Goal: Task Accomplishment & Management: Manage account settings

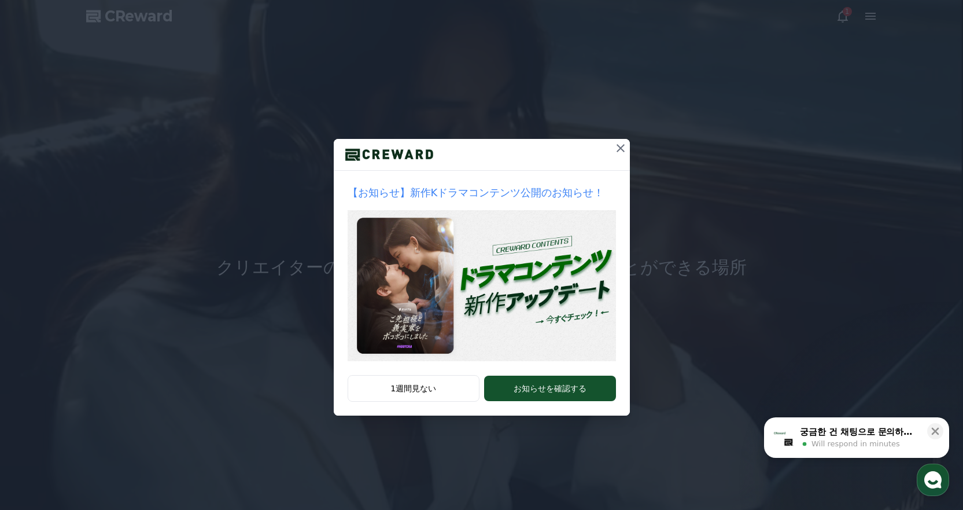
drag, startPoint x: 624, startPoint y: 148, endPoint x: 647, endPoint y: 148, distance: 23.7
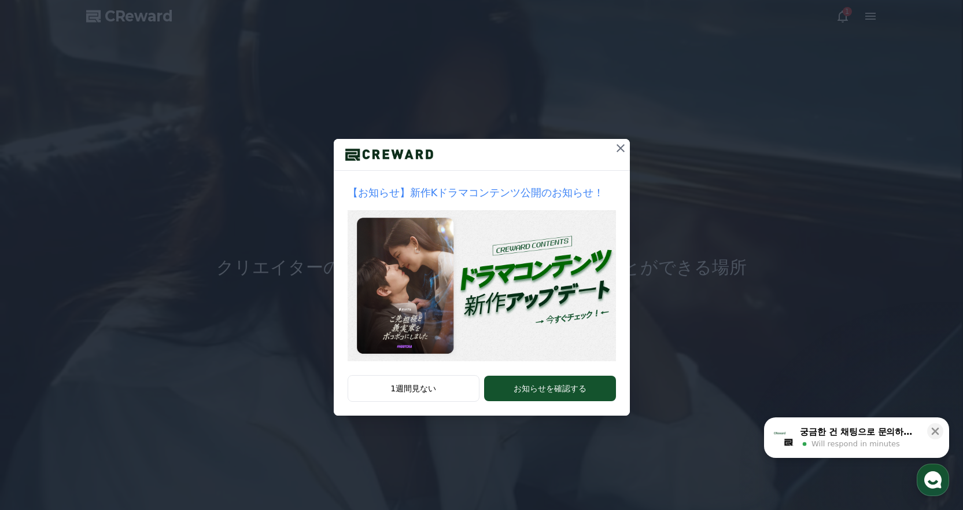
click at [624, 148] on icon at bounding box center [621, 148] width 14 height 14
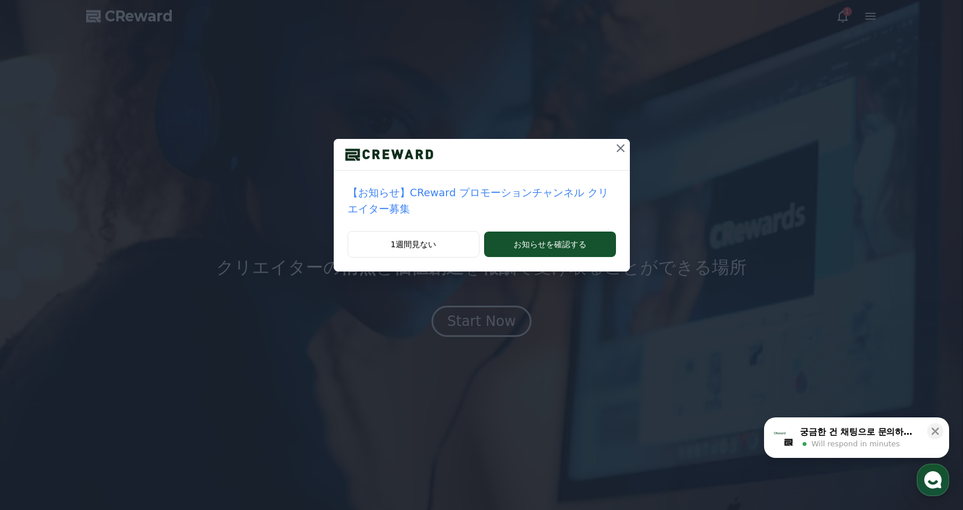
click at [614, 145] on icon at bounding box center [621, 148] width 14 height 14
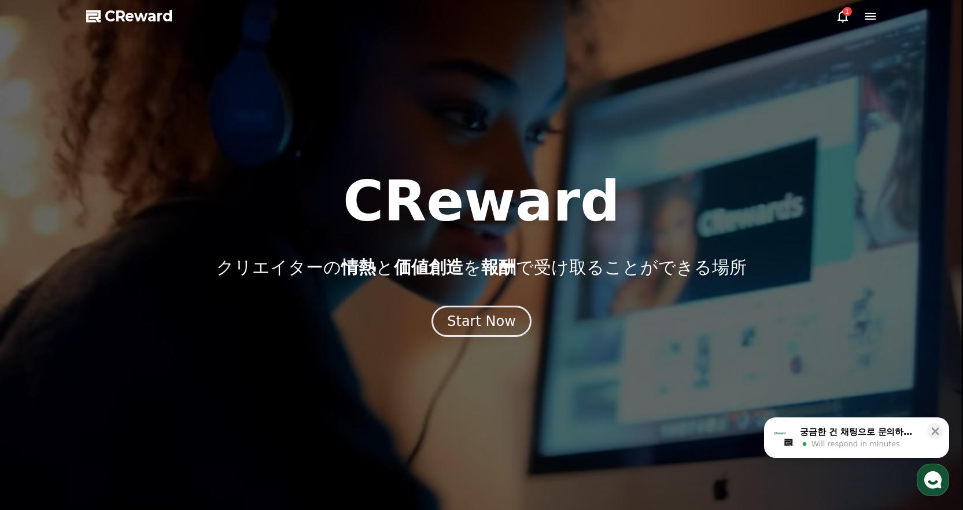
click at [841, 21] on icon at bounding box center [843, 16] width 14 height 14
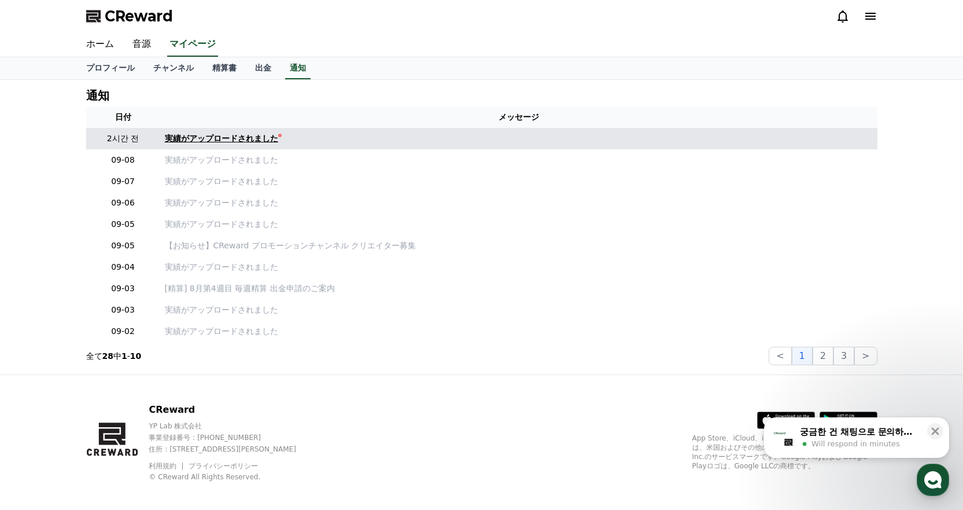
click at [197, 138] on div "実績がアップロードされました" at bounding box center [221, 139] width 113 height 12
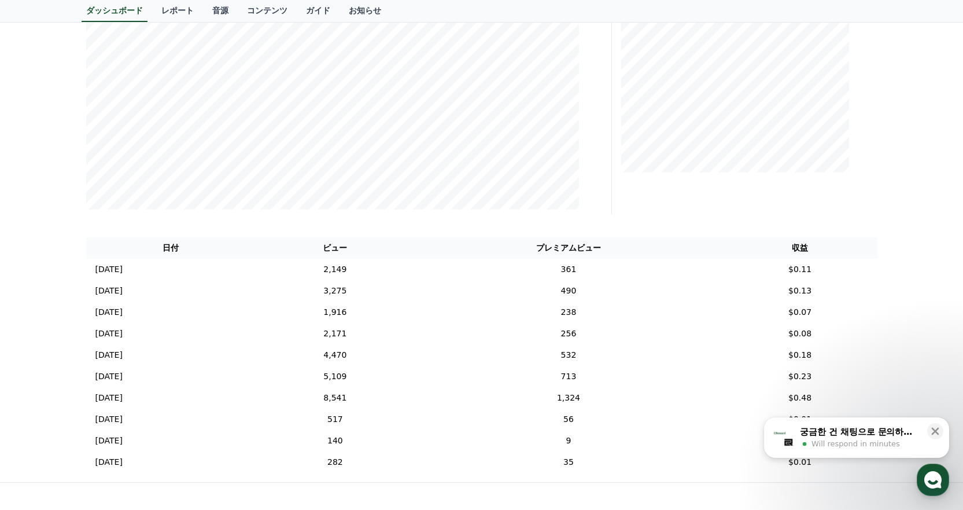
scroll to position [347, 0]
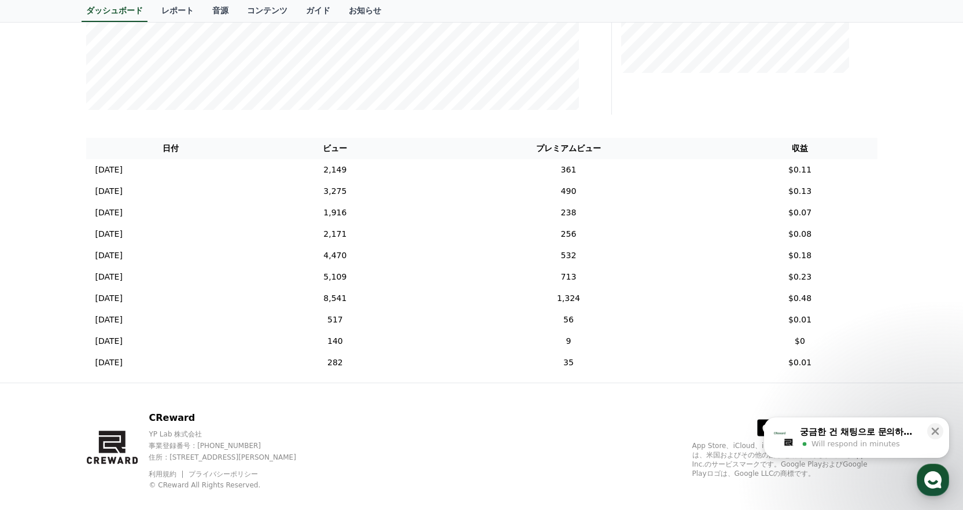
click at [932, 153] on div "**********" at bounding box center [481, 58] width 963 height 650
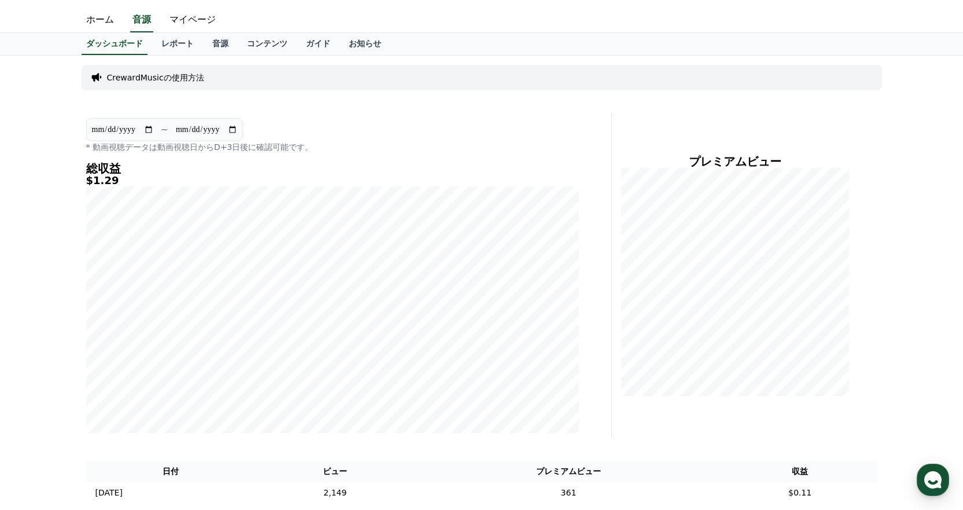
scroll to position [364, 0]
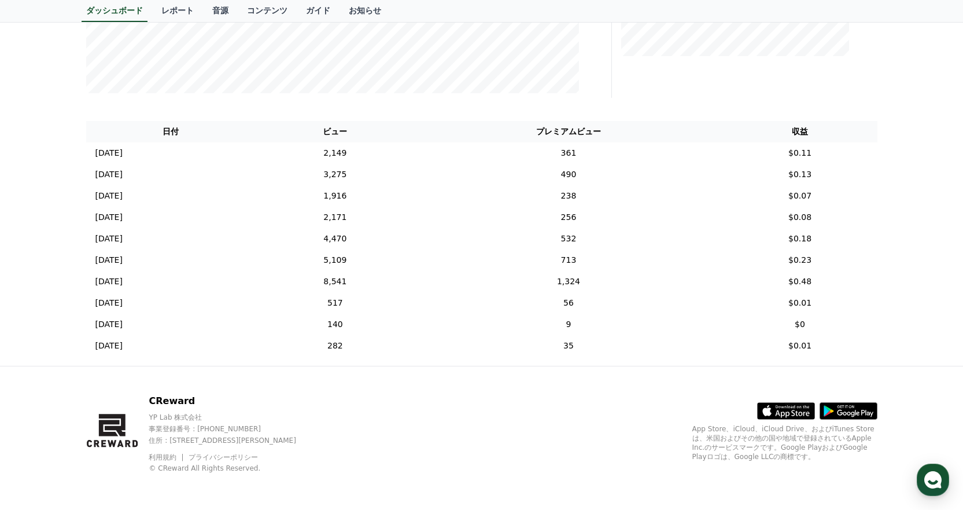
click at [432, 404] on div "CReward YP Lab 株式会社 事業登録番号 : 655-81-03655 住所 : 京畿道金浦市陽村邑陽谷路495, 3階305-BI16号 利用規…" at bounding box center [482, 437] width 810 height 143
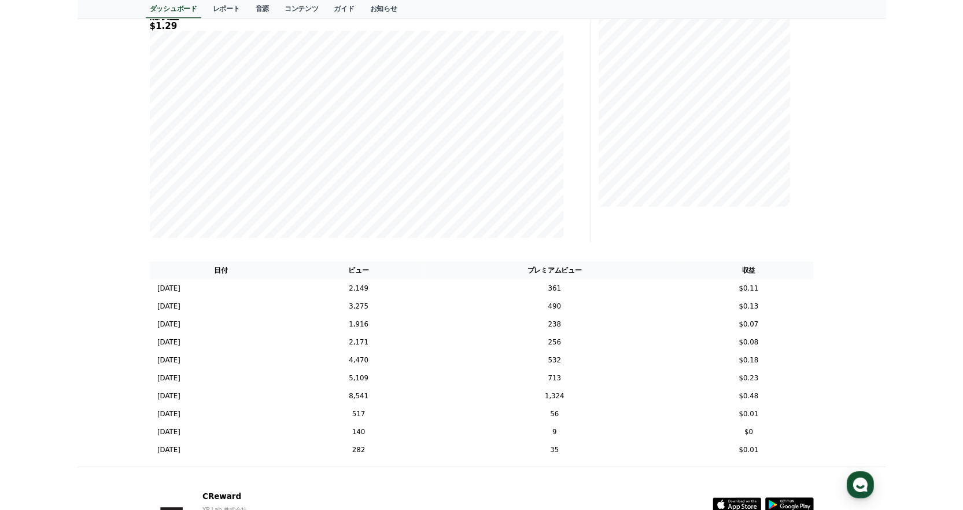
scroll to position [116, 0]
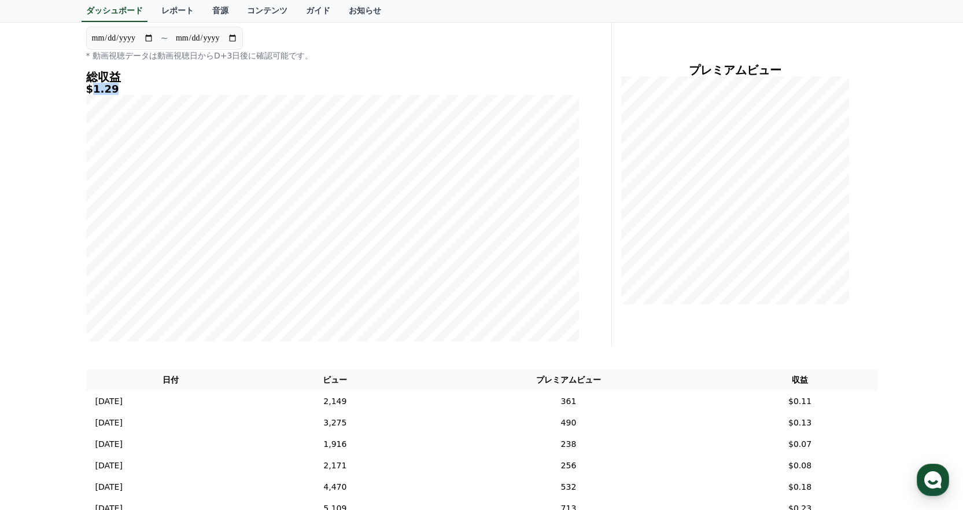
drag, startPoint x: 90, startPoint y: 89, endPoint x: 115, endPoint y: 88, distance: 24.3
click at [115, 88] on h5 "$1.29" at bounding box center [332, 89] width 493 height 12
click at [60, 134] on div "**********" at bounding box center [481, 289] width 963 height 650
click at [37, 209] on div "**********" at bounding box center [481, 289] width 963 height 650
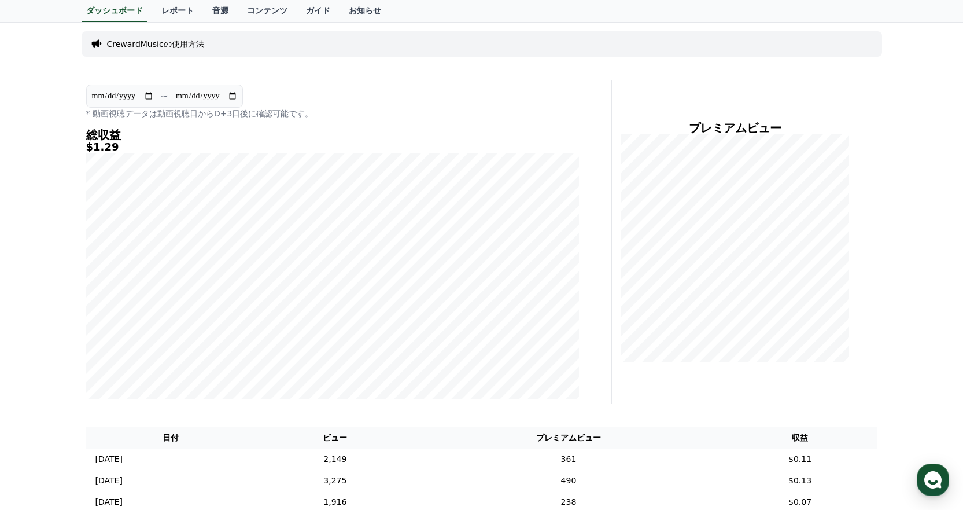
scroll to position [0, 0]
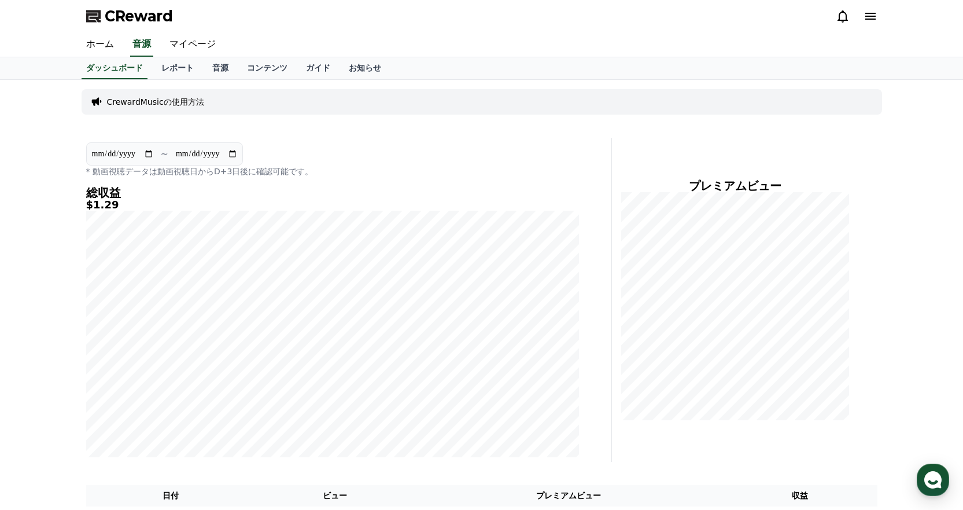
click at [870, 14] on icon at bounding box center [871, 16] width 14 height 14
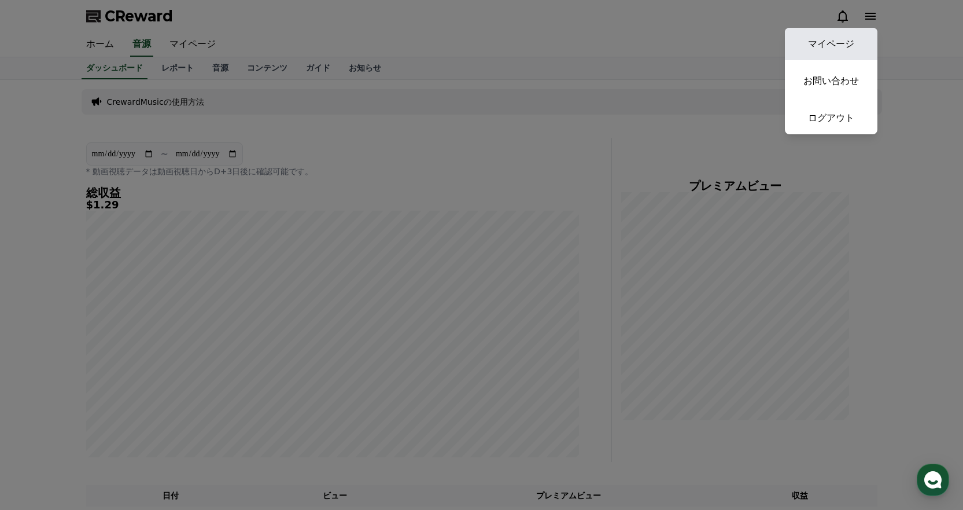
click at [839, 34] on link "マイページ" at bounding box center [831, 44] width 93 height 32
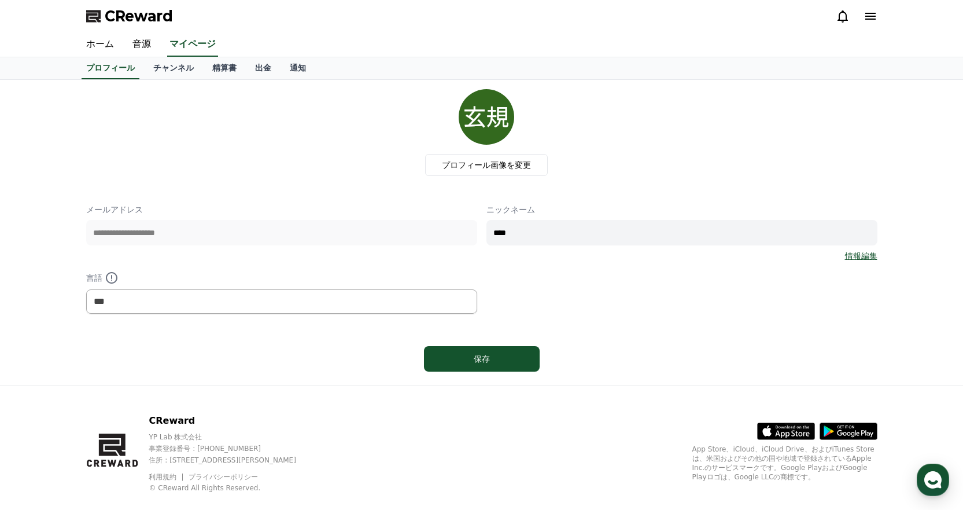
click at [281, 140] on div "プロフィール画像を変更" at bounding box center [486, 132] width 782 height 87
drag, startPoint x: 279, startPoint y: 133, endPoint x: 307, endPoint y: 123, distance: 29.8
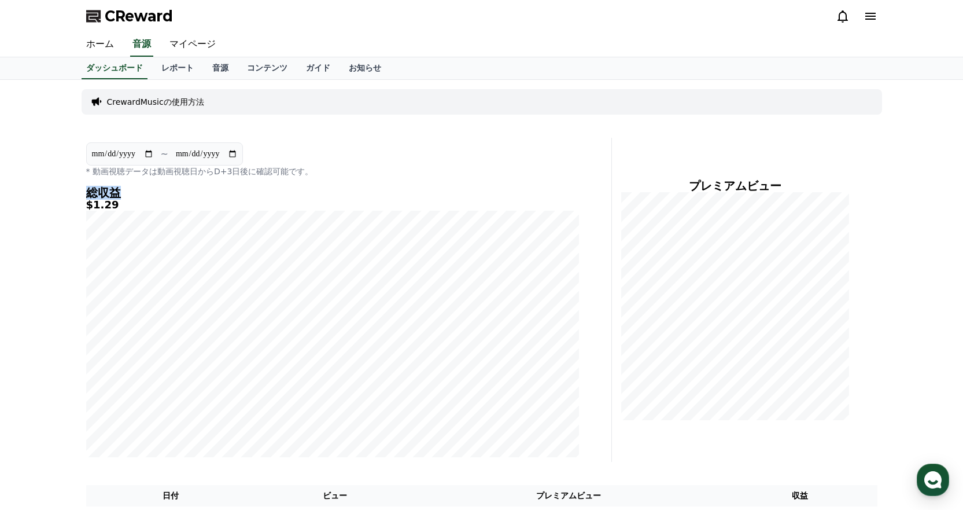
drag, startPoint x: 87, startPoint y: 194, endPoint x: 119, endPoint y: 194, distance: 31.8
click at [119, 194] on h4 "総収益" at bounding box center [332, 192] width 493 height 13
click at [39, 223] on div "**********" at bounding box center [481, 405] width 963 height 650
click at [287, 38] on div "ホーム 音源 マイページ" at bounding box center [482, 44] width 810 height 24
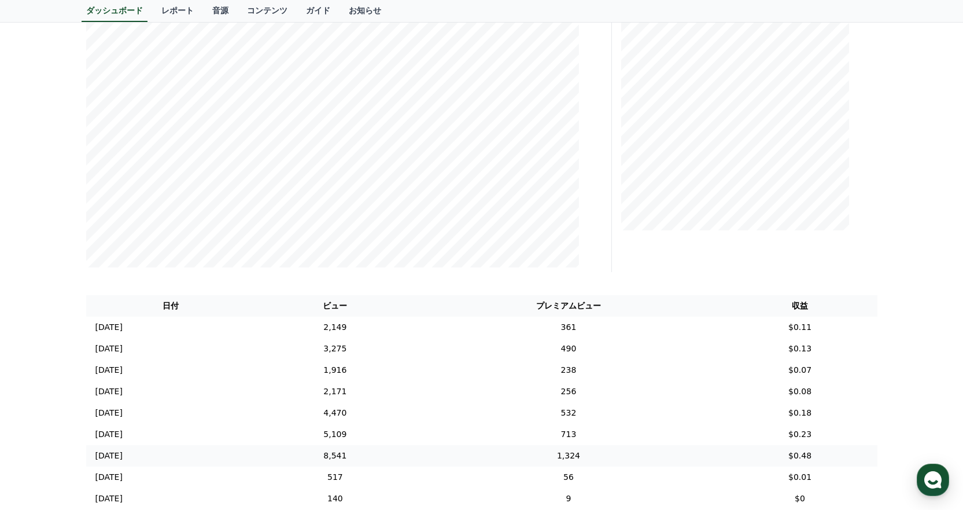
scroll to position [289, 0]
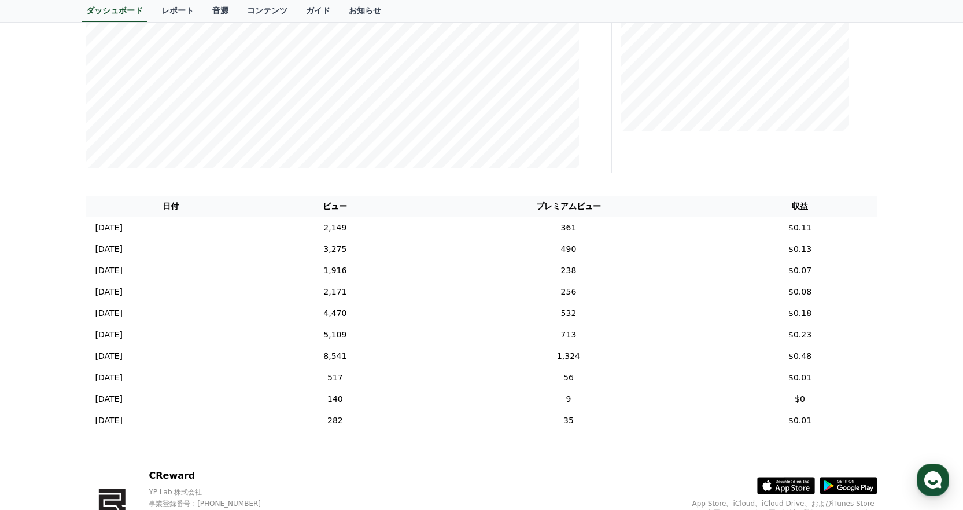
click at [598, 205] on th "プレミアムビュー" at bounding box center [568, 206] width 308 height 21
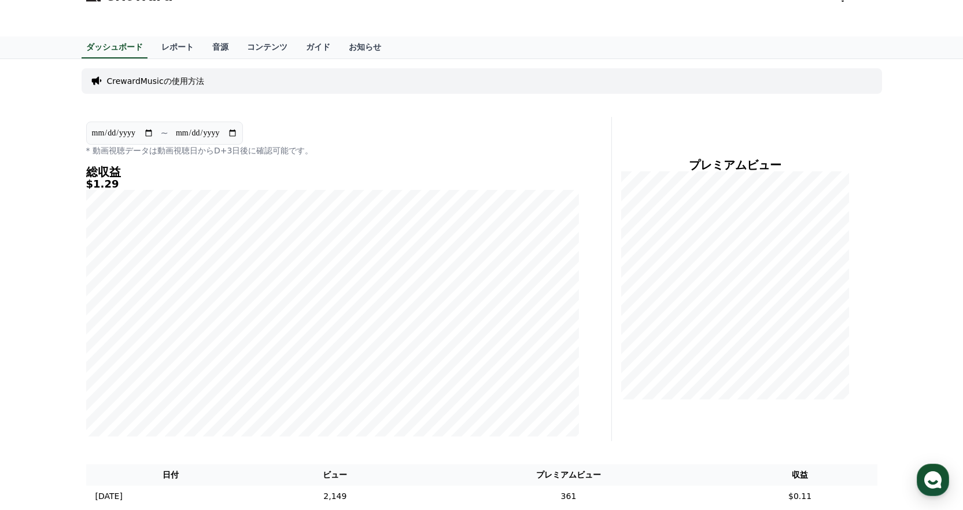
scroll to position [0, 0]
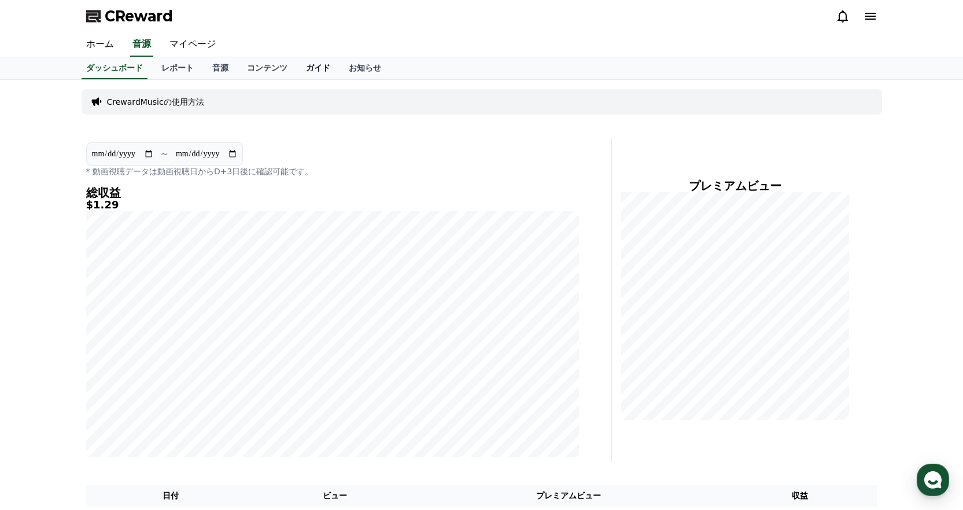
click at [297, 70] on link "ガイド" at bounding box center [318, 68] width 43 height 22
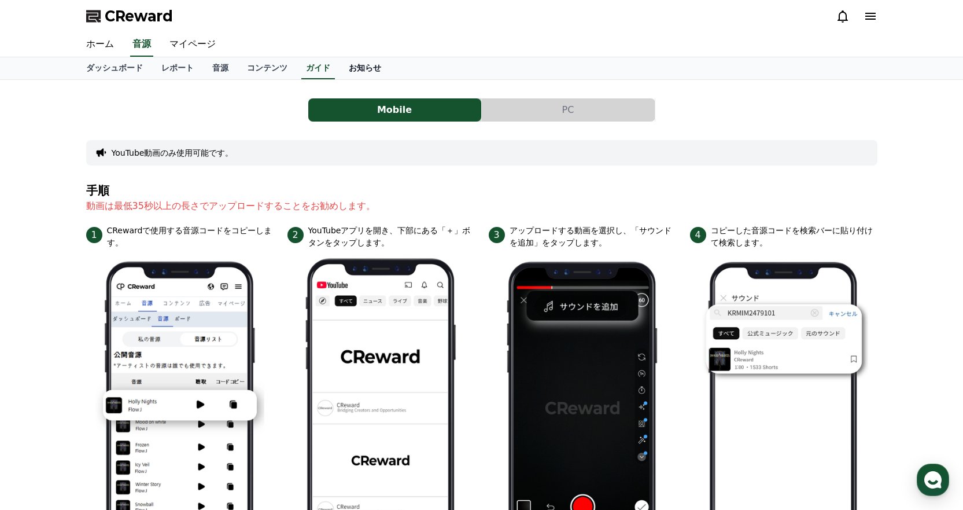
click at [340, 70] on link "お知らせ" at bounding box center [365, 68] width 51 height 22
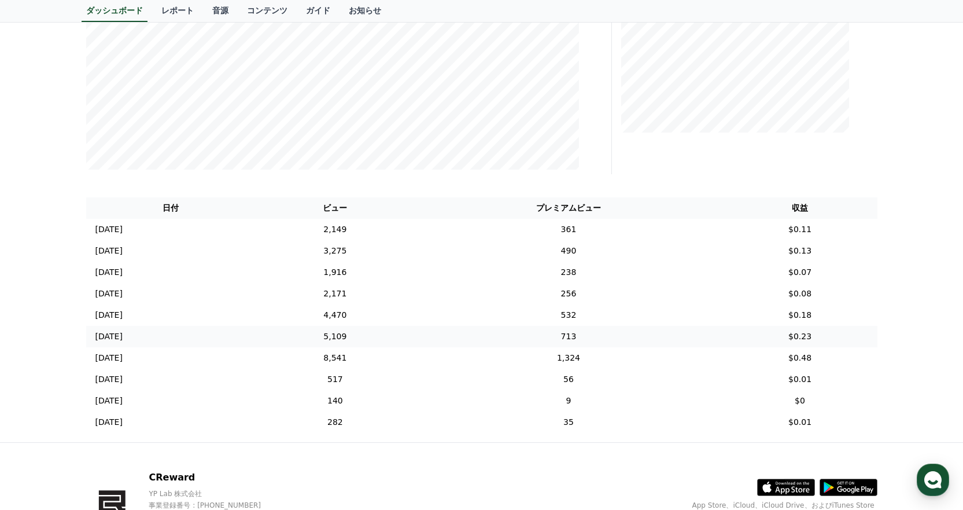
scroll to position [347, 0]
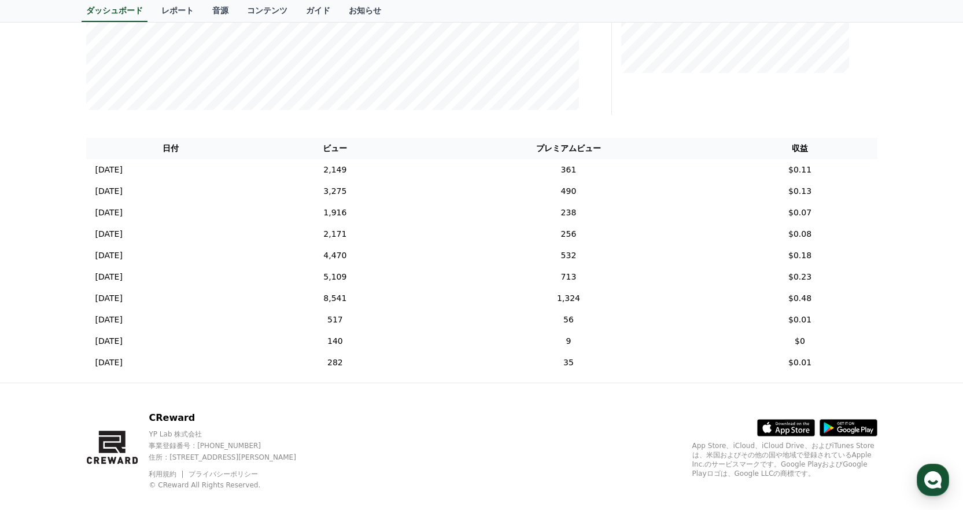
click at [603, 148] on th "プレミアムビュー" at bounding box center [568, 148] width 308 height 21
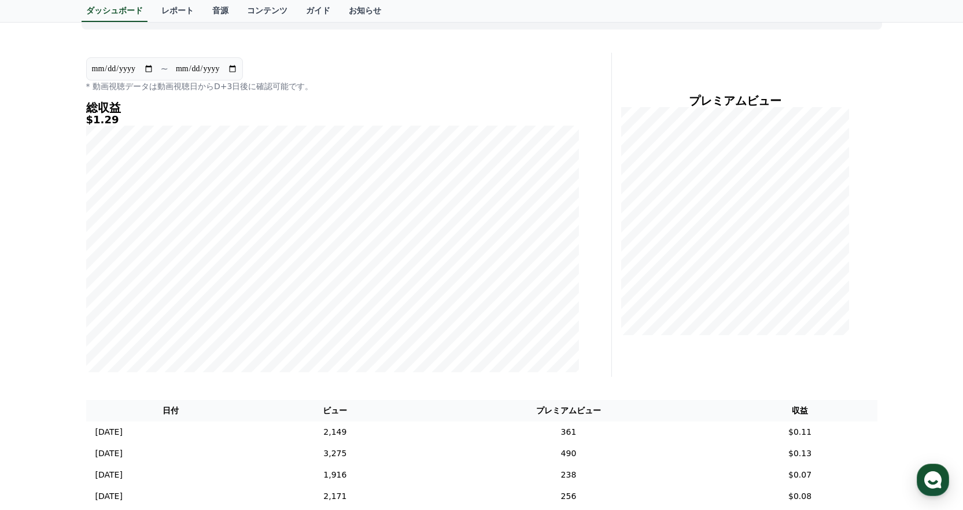
scroll to position [0, 0]
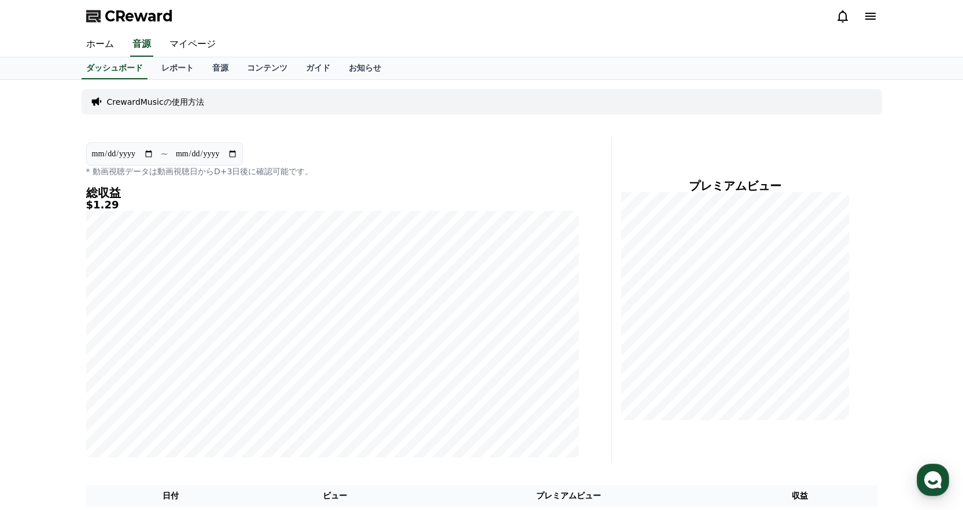
click at [159, 101] on p "CrewardMusicの使用方法" at bounding box center [155, 102] width 97 height 12
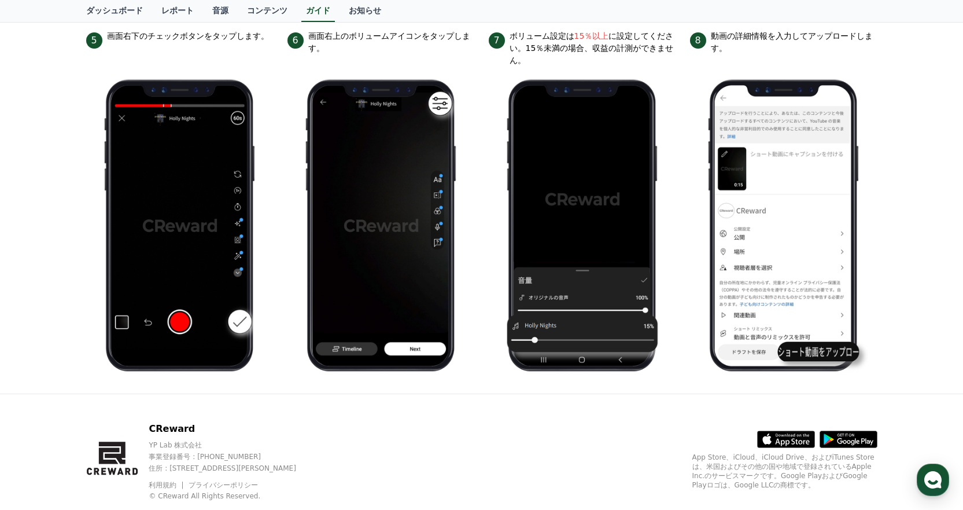
scroll to position [566, 0]
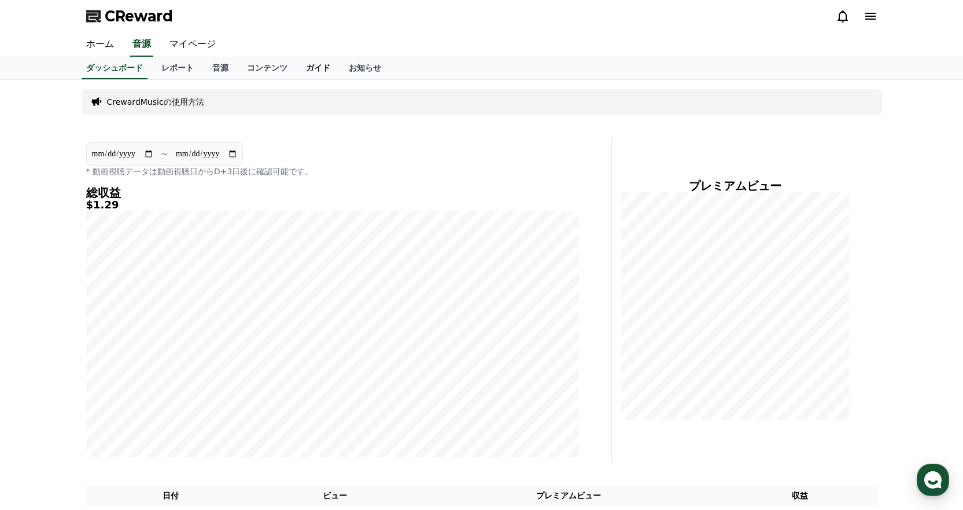
click at [297, 68] on link "ガイド" at bounding box center [318, 68] width 43 height 22
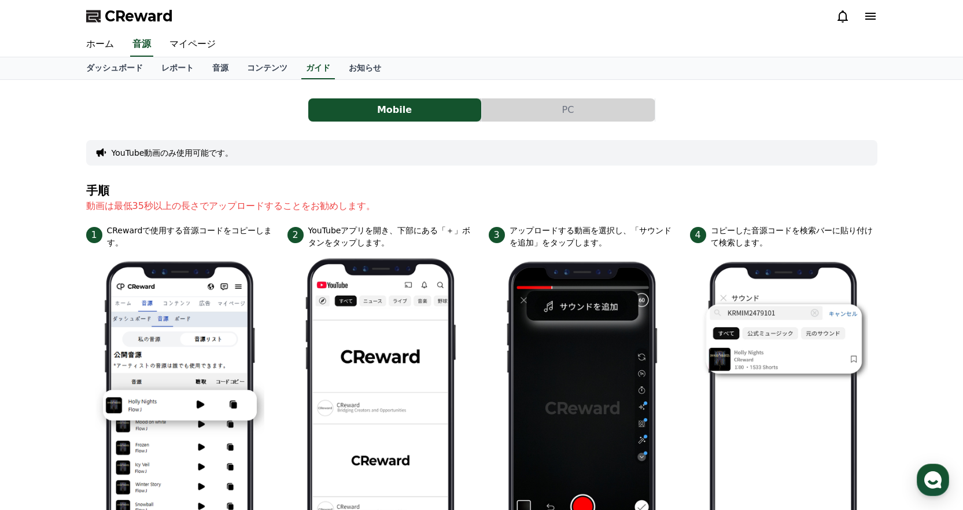
click at [511, 114] on button "PC" at bounding box center [568, 109] width 173 height 23
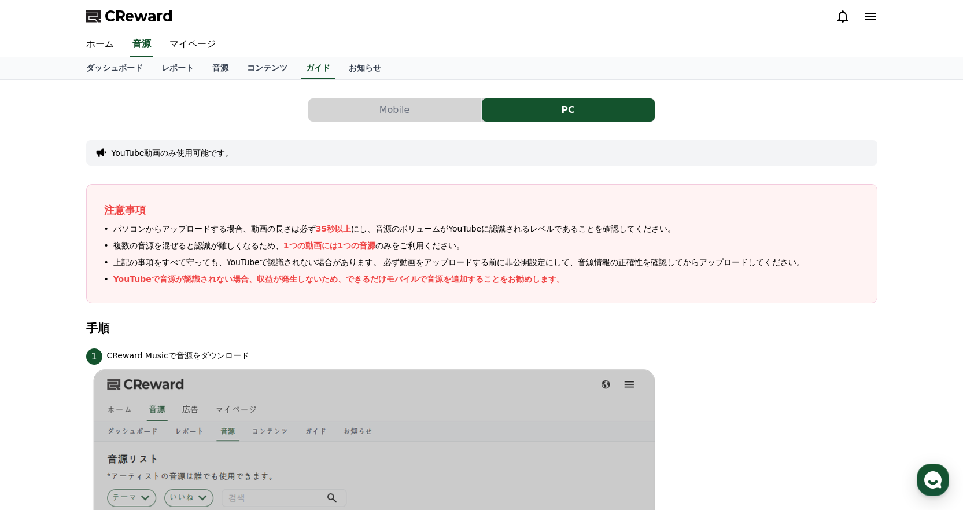
click at [401, 115] on button "Mobile" at bounding box center [394, 109] width 173 height 23
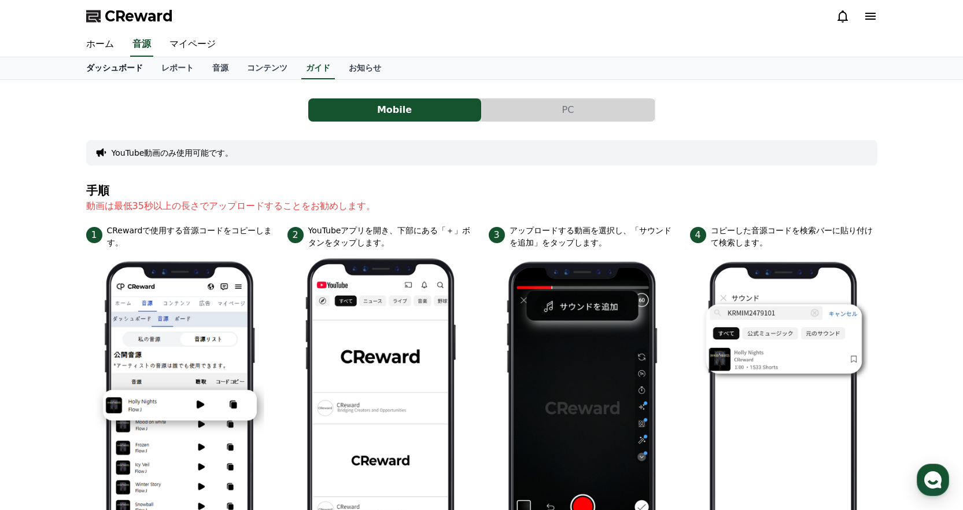
click at [100, 74] on link "ダッシュボード" at bounding box center [114, 68] width 75 height 22
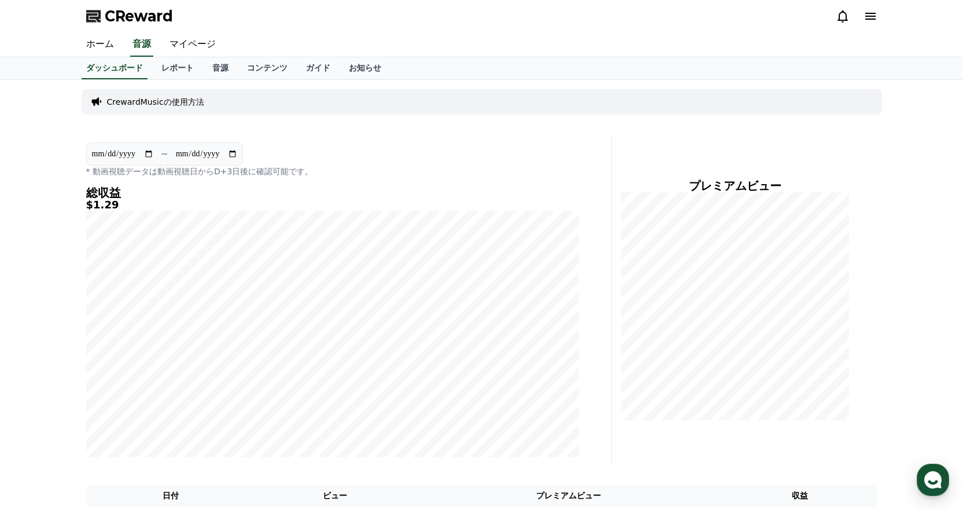
click at [875, 20] on icon at bounding box center [871, 16] width 10 height 7
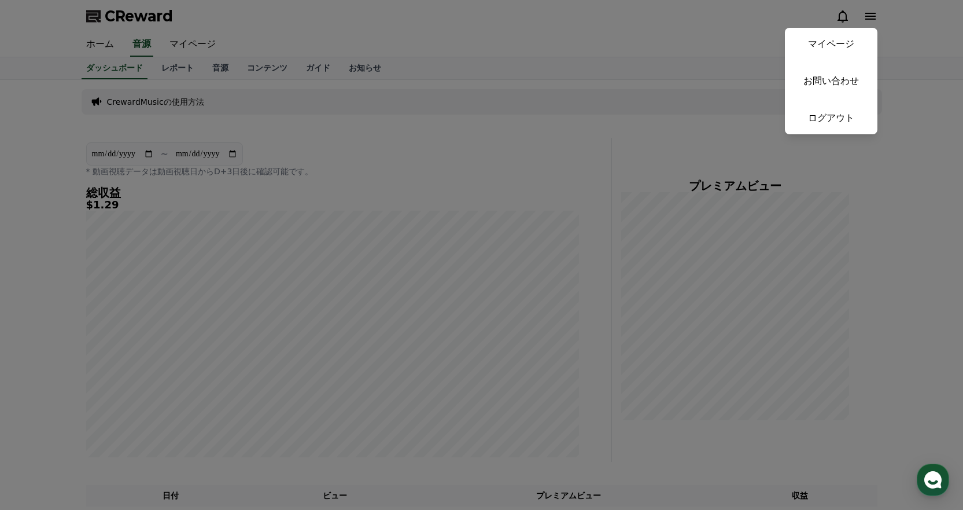
click at [586, 32] on button "close" at bounding box center [481, 255] width 963 height 510
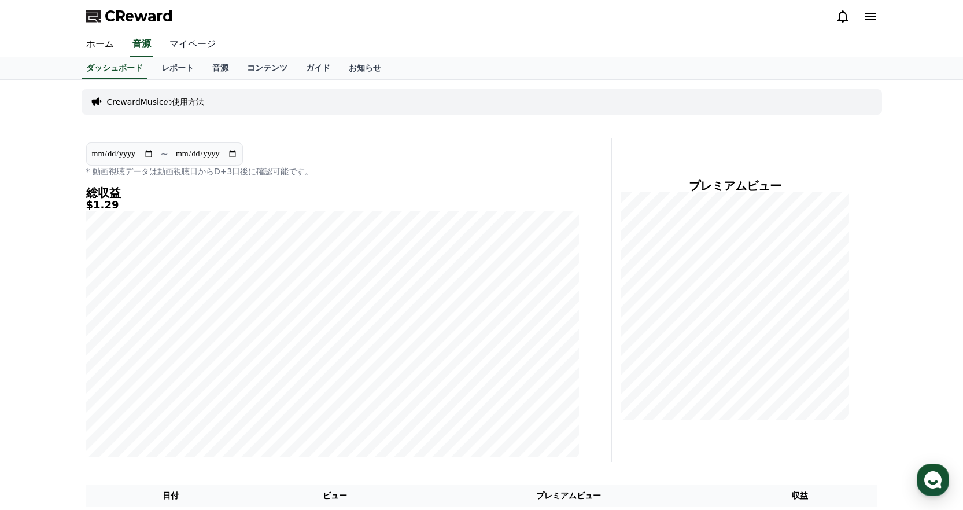
click at [173, 46] on link "マイページ" at bounding box center [192, 44] width 65 height 24
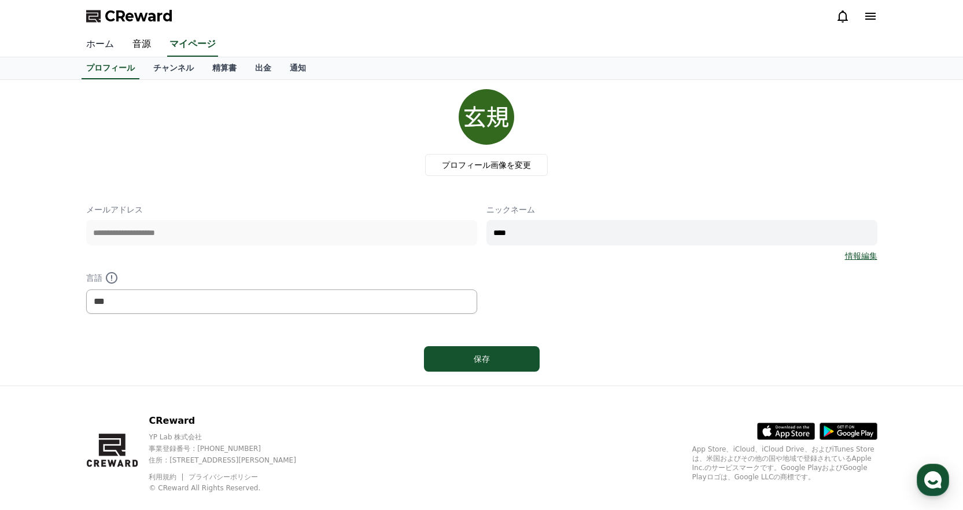
click at [99, 51] on link "ホーム" at bounding box center [100, 44] width 46 height 24
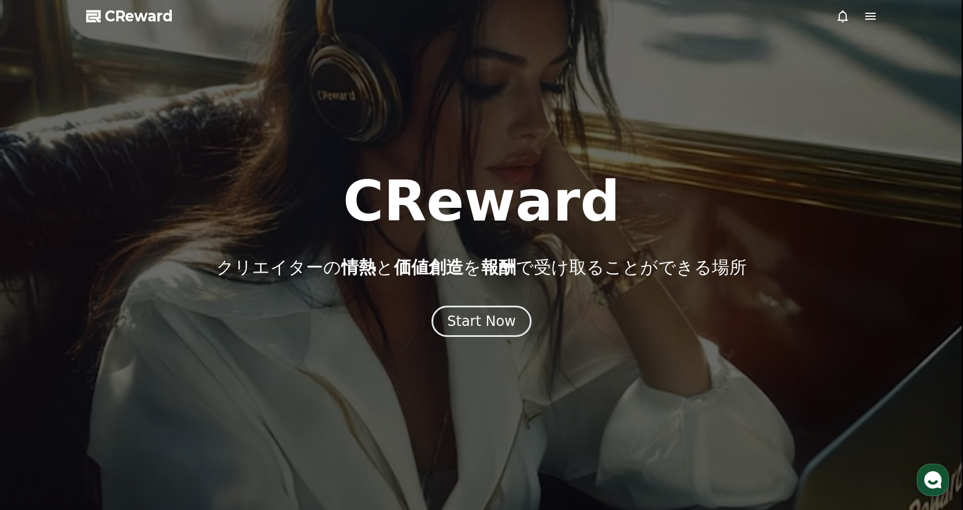
click at [867, 23] on div at bounding box center [481, 255] width 963 height 510
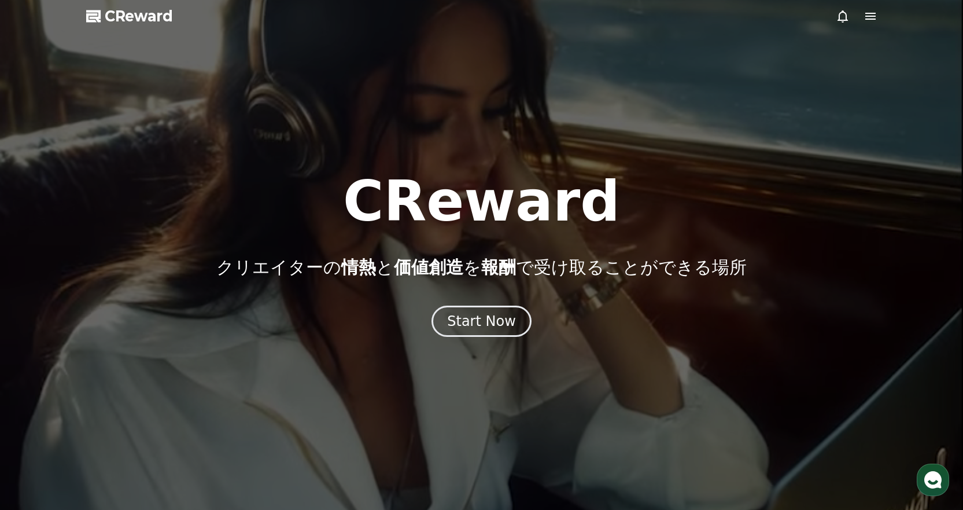
click at [868, 17] on icon at bounding box center [871, 16] width 14 height 14
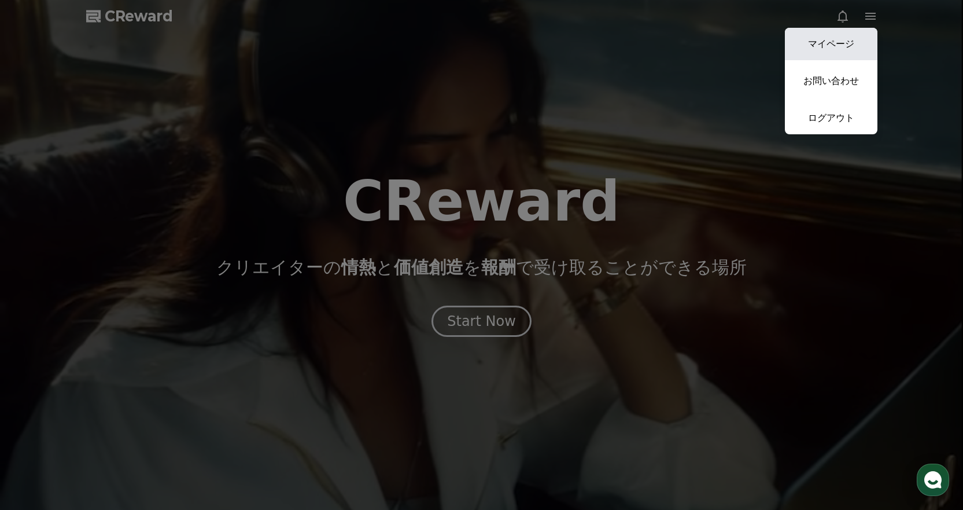
click at [834, 38] on link "マイページ" at bounding box center [831, 44] width 93 height 32
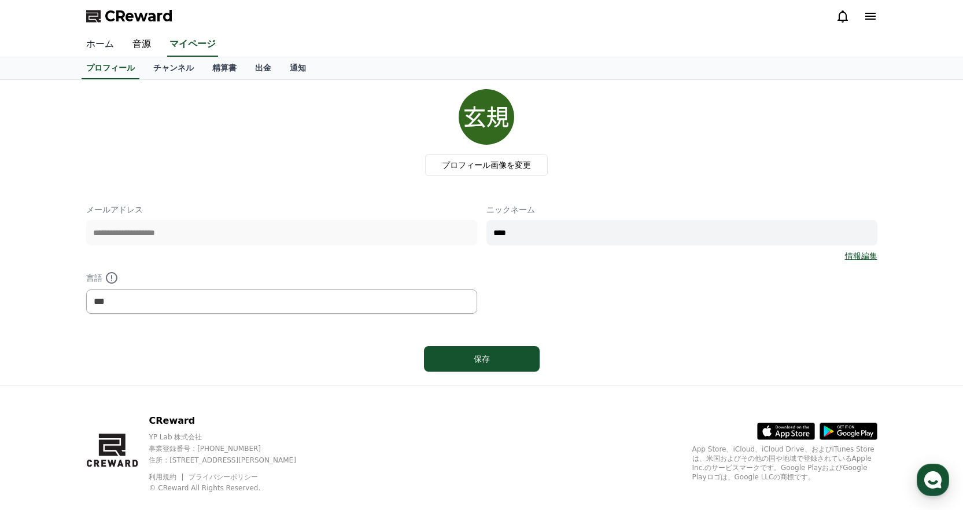
click at [102, 44] on link "ホーム" at bounding box center [100, 44] width 46 height 24
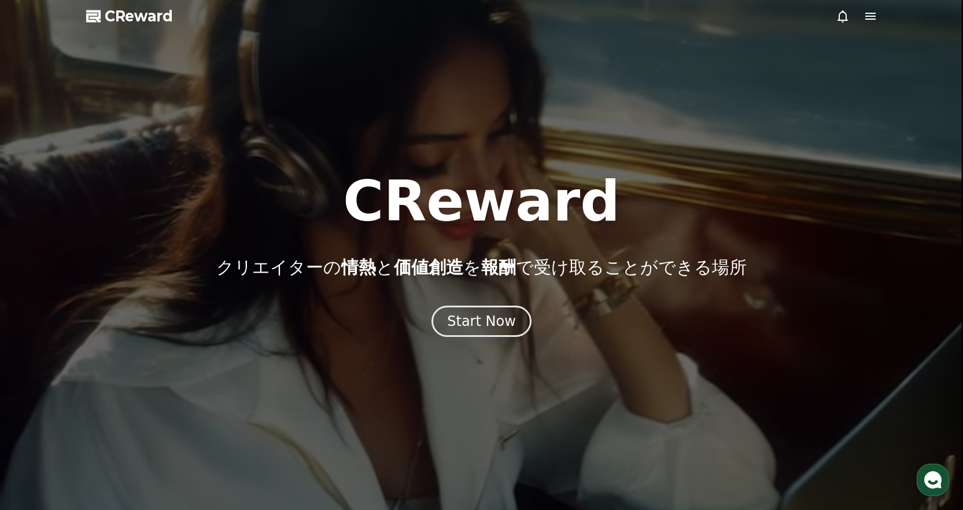
click at [870, 13] on icon at bounding box center [871, 16] width 10 height 7
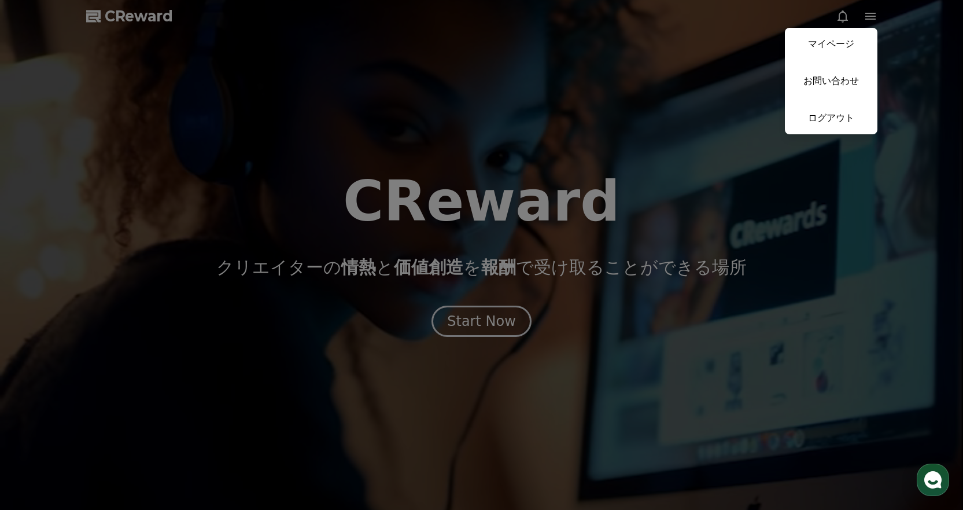
click at [213, 91] on button "close" at bounding box center [481, 255] width 963 height 510
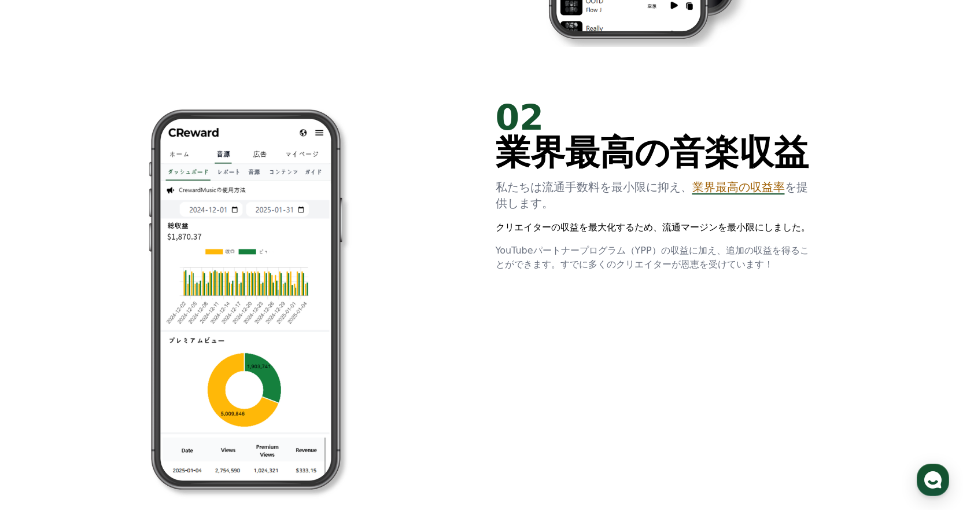
scroll to position [521, 0]
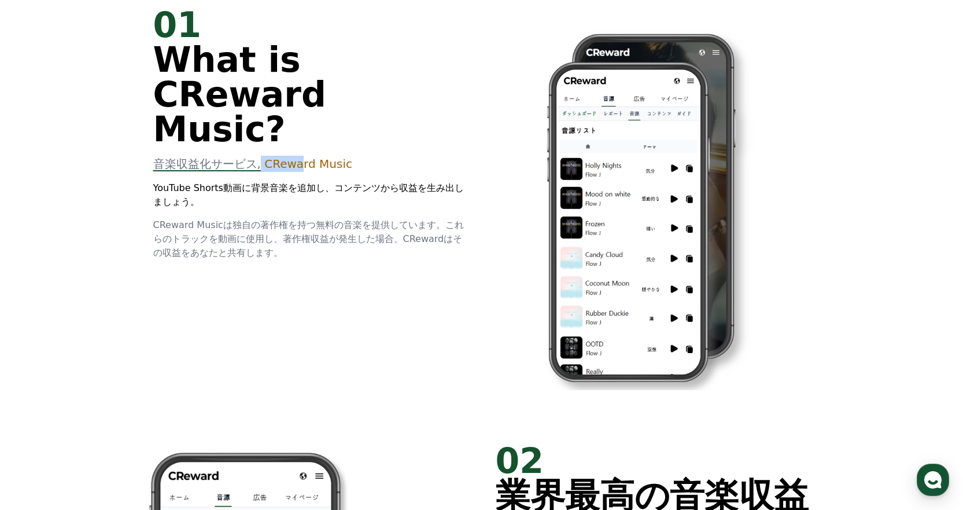
drag, startPoint x: 249, startPoint y: 128, endPoint x: 285, endPoint y: 131, distance: 35.9
click at [283, 156] on p "音楽収益化サービス, CReward Music" at bounding box center [310, 164] width 315 height 16
click at [288, 157] on span "CReward Music" at bounding box center [308, 164] width 88 height 14
drag, startPoint x: 250, startPoint y: 127, endPoint x: 296, endPoint y: 129, distance: 46.3
click at [296, 157] on span "CReward Music" at bounding box center [308, 164] width 88 height 14
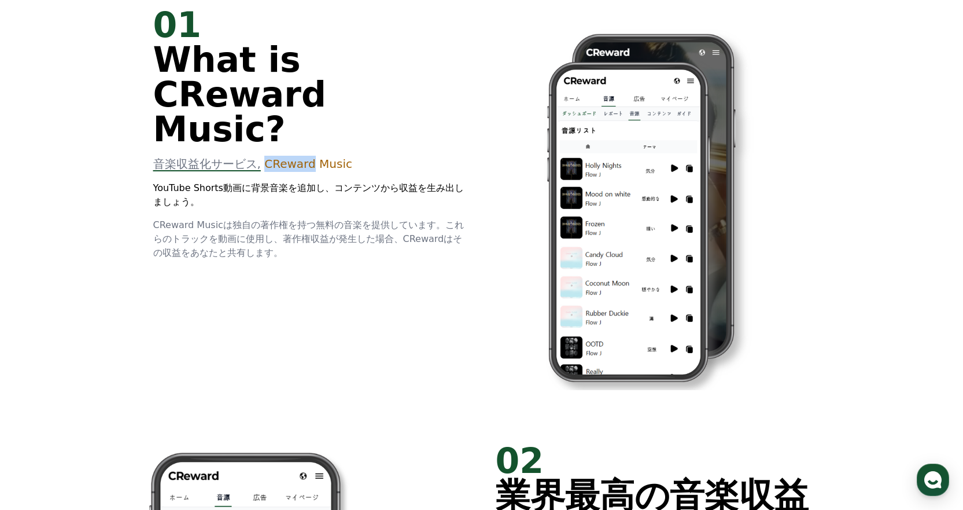
copy span "CReward"
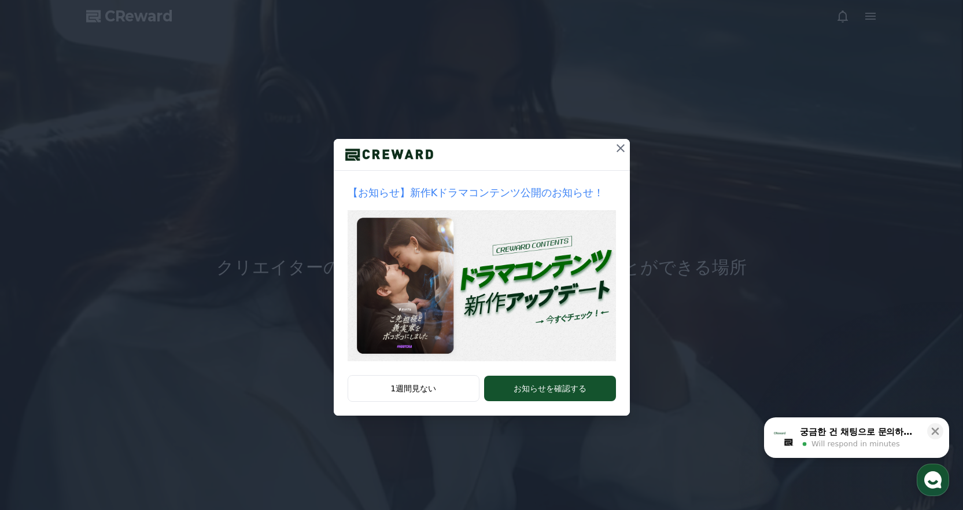
click at [619, 147] on icon at bounding box center [621, 148] width 14 height 14
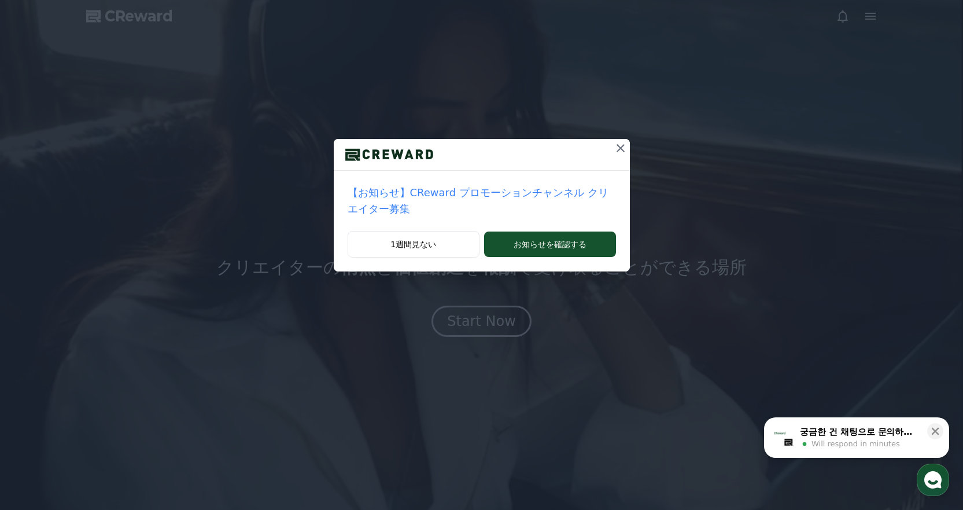
click at [614, 148] on icon at bounding box center [621, 148] width 14 height 14
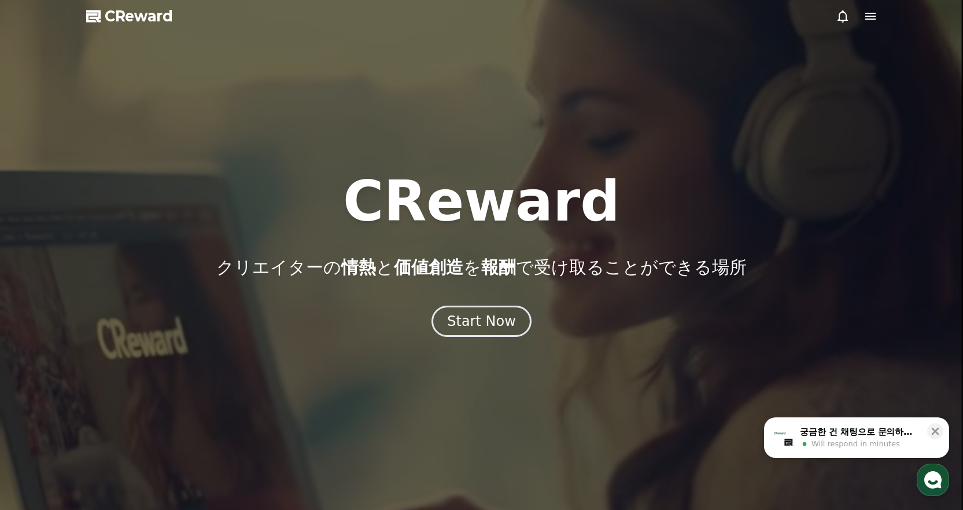
click at [875, 16] on icon at bounding box center [871, 16] width 10 height 7
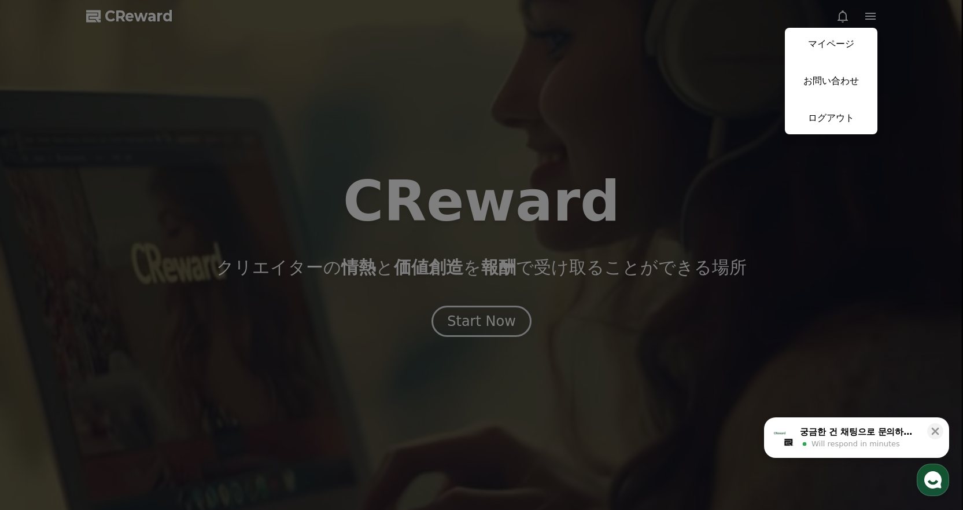
drag, startPoint x: 844, startPoint y: 39, endPoint x: 842, endPoint y: 58, distance: 18.6
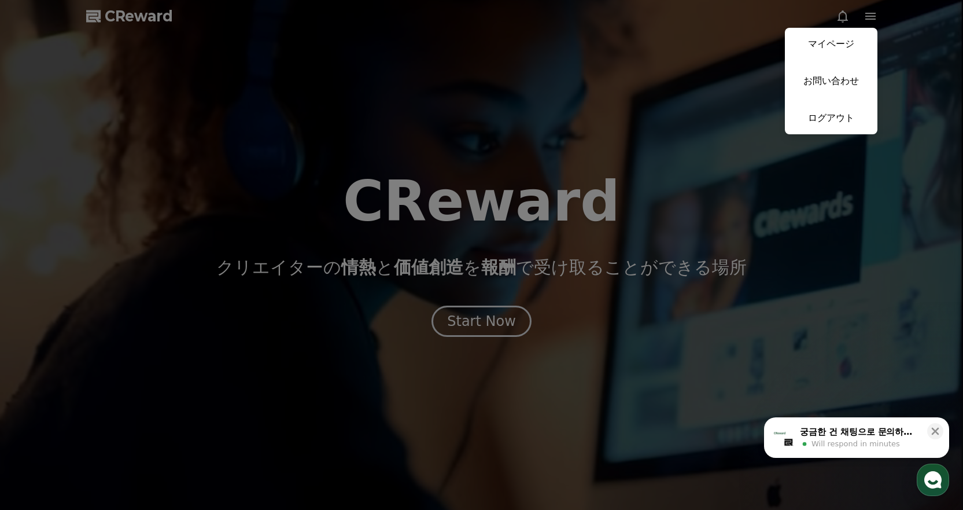
click at [844, 39] on link "マイページ" at bounding box center [831, 44] width 93 height 32
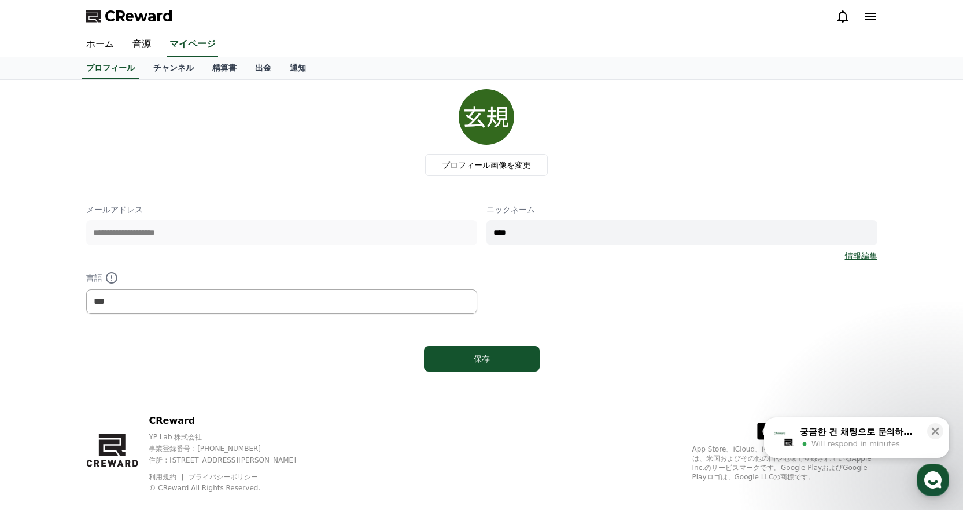
click at [757, 147] on div "プロフィール画像を変更" at bounding box center [486, 132] width 782 height 87
click at [879, 9] on div "CReward" at bounding box center [482, 16] width 810 height 32
click at [871, 10] on icon at bounding box center [871, 16] width 14 height 14
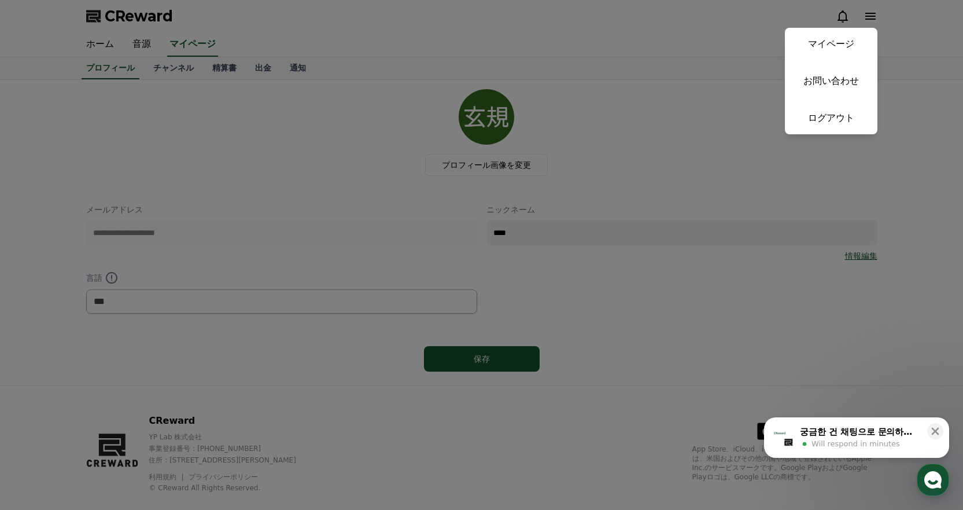
click at [694, 127] on button "close" at bounding box center [481, 255] width 963 height 510
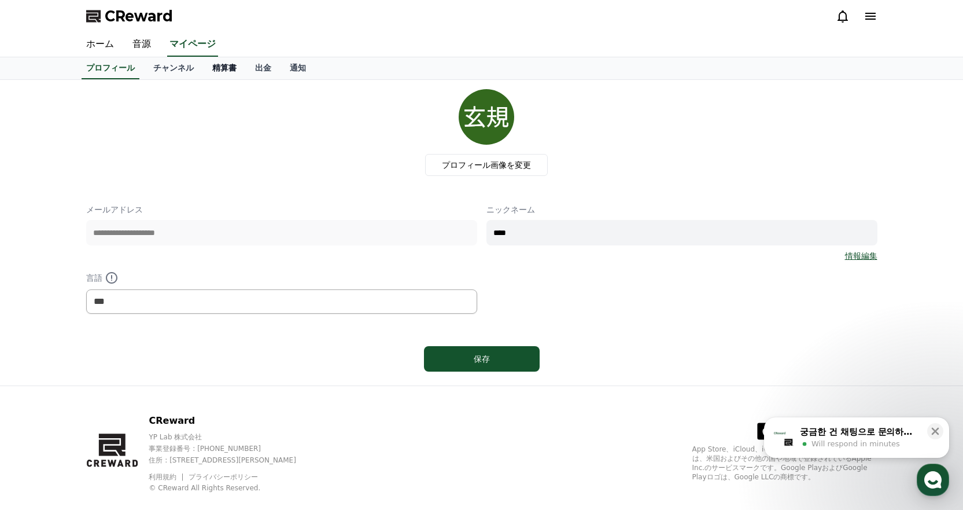
click at [203, 71] on link "精算書" at bounding box center [224, 68] width 43 height 22
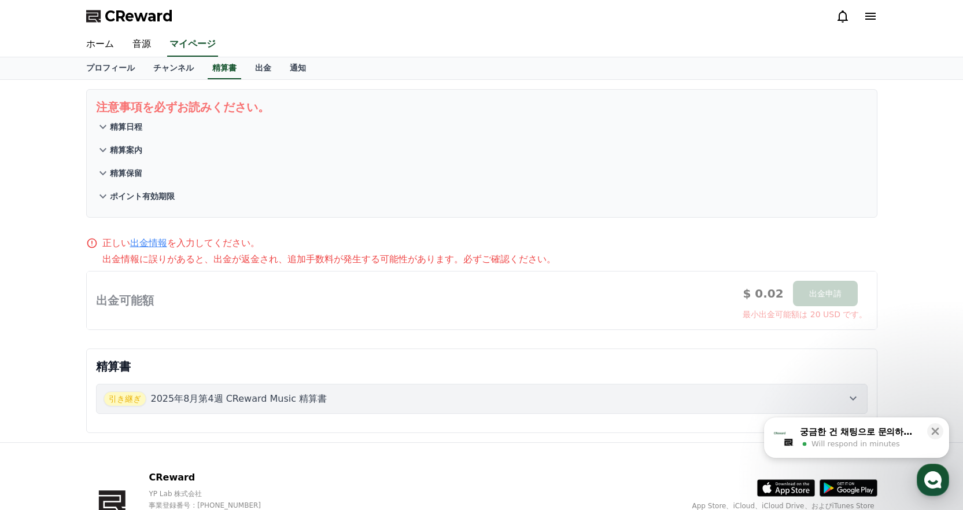
click at [106, 127] on icon at bounding box center [103, 127] width 14 height 14
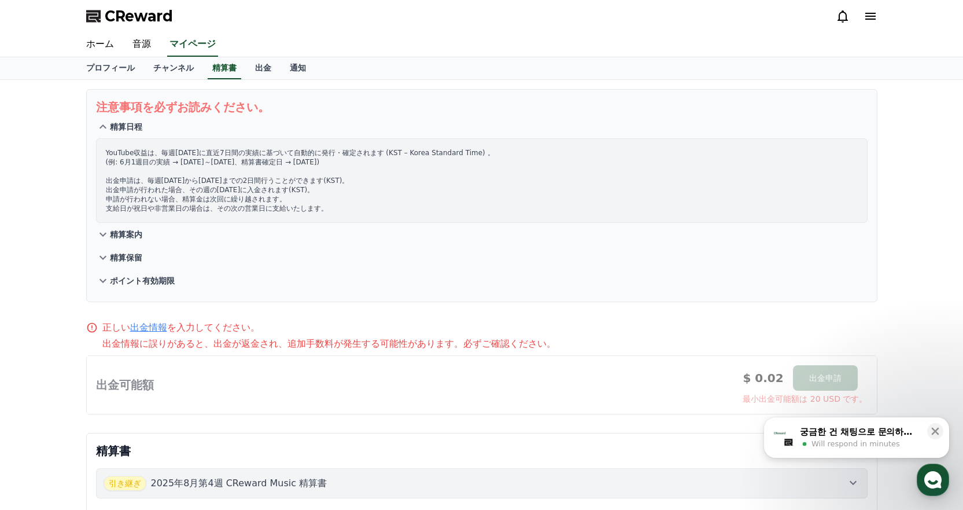
click at [106, 127] on icon at bounding box center [103, 127] width 14 height 14
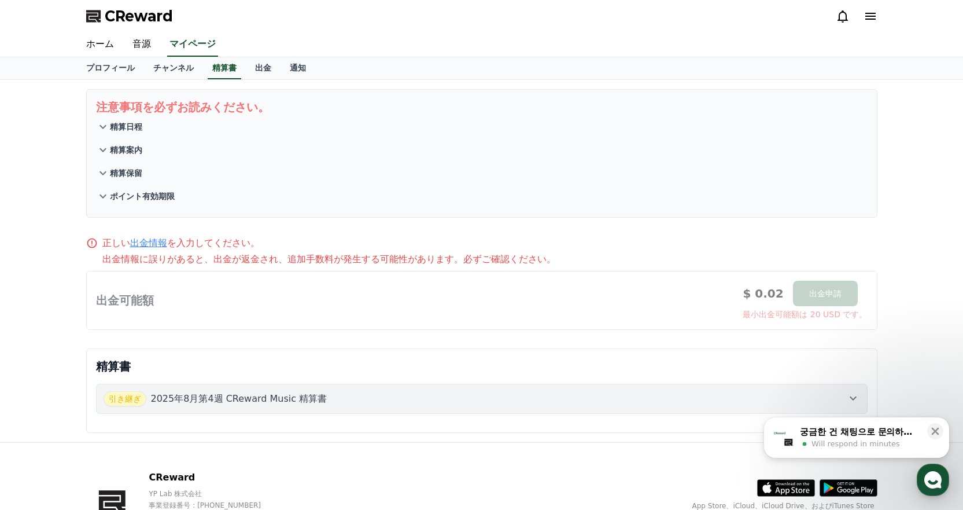
click at [110, 149] on p "精算案内" at bounding box center [126, 150] width 32 height 12
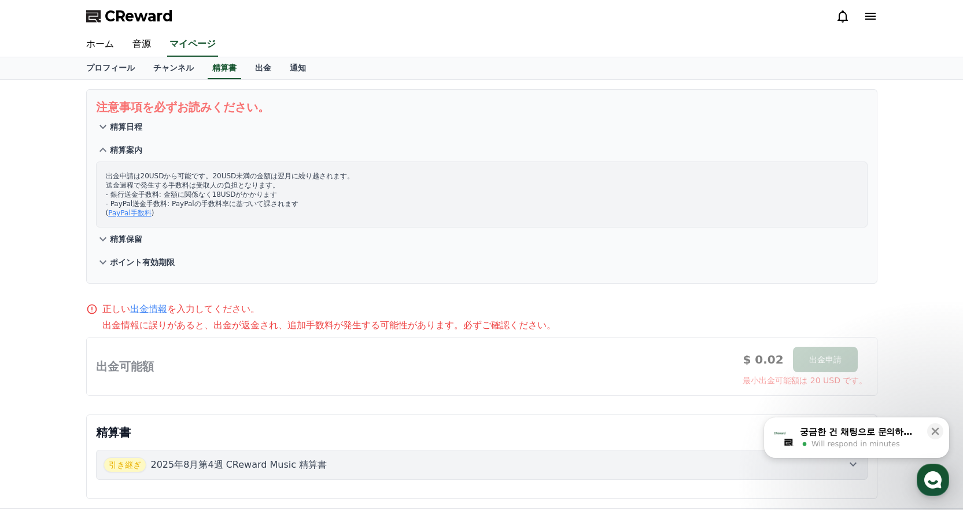
click at [110, 149] on p "精算案内" at bounding box center [126, 150] width 32 height 12
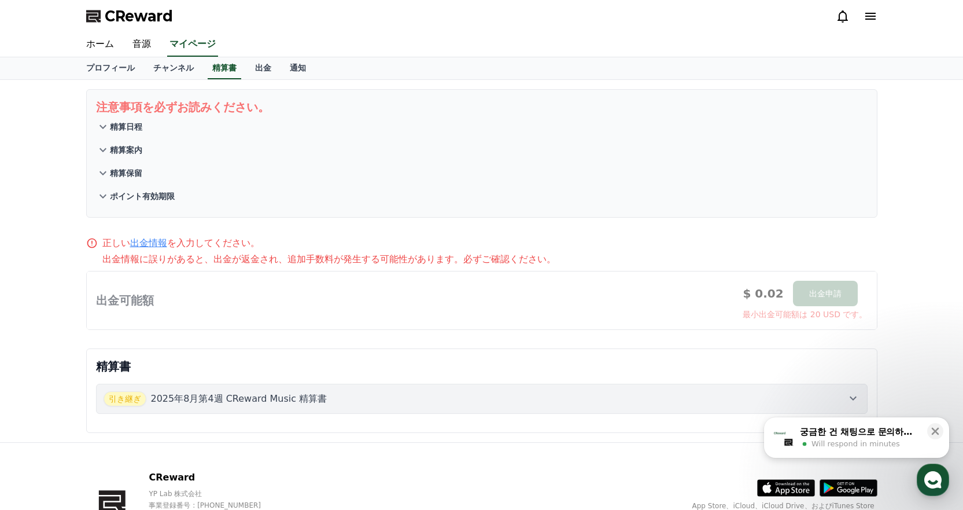
click at [113, 172] on p "精算保留" at bounding box center [126, 173] width 32 height 12
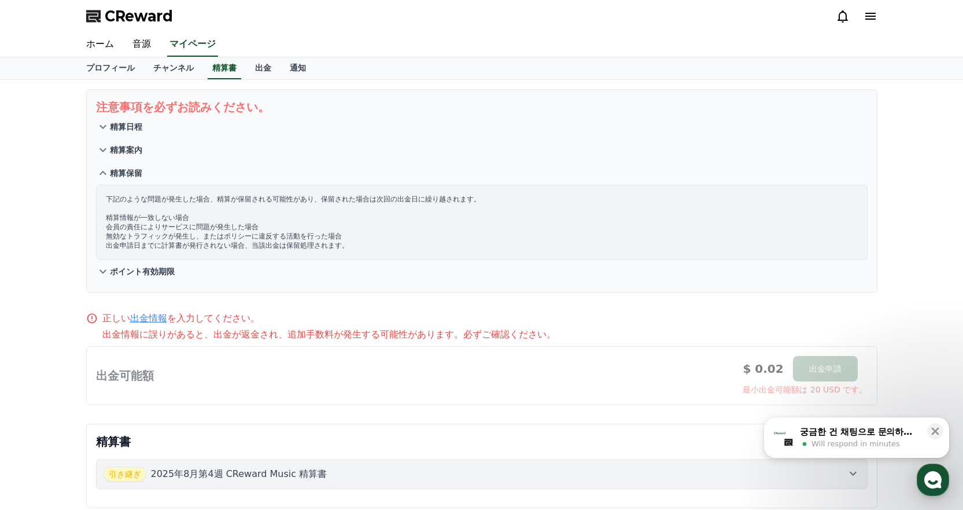
click at [113, 172] on p "精算保留" at bounding box center [126, 173] width 32 height 12
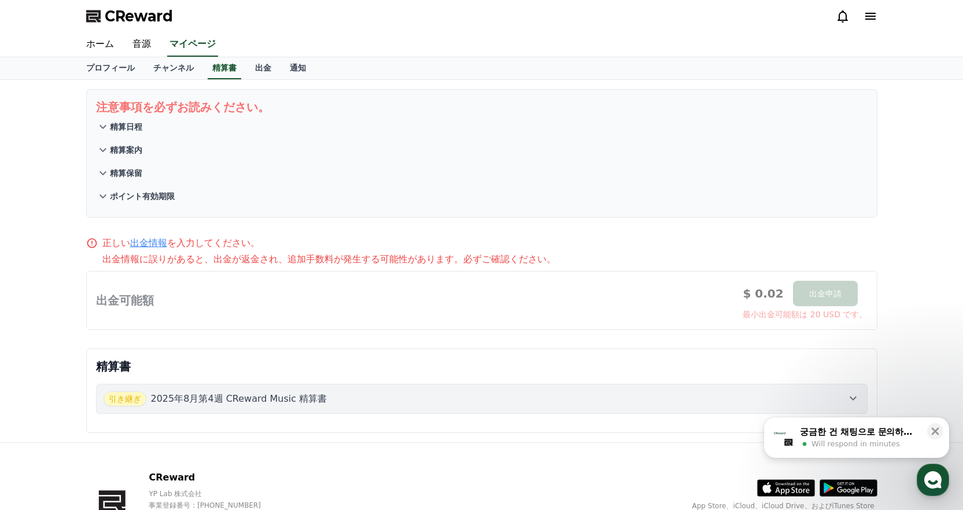
click at [114, 196] on p "ポイント有効期限" at bounding box center [142, 196] width 65 height 12
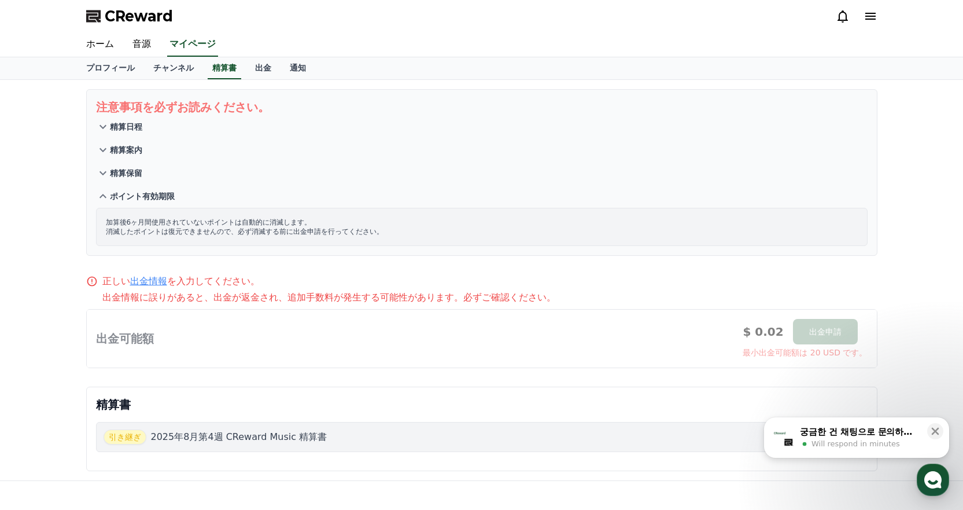
click at [114, 196] on p "ポイント有効期限" at bounding box center [142, 196] width 65 height 12
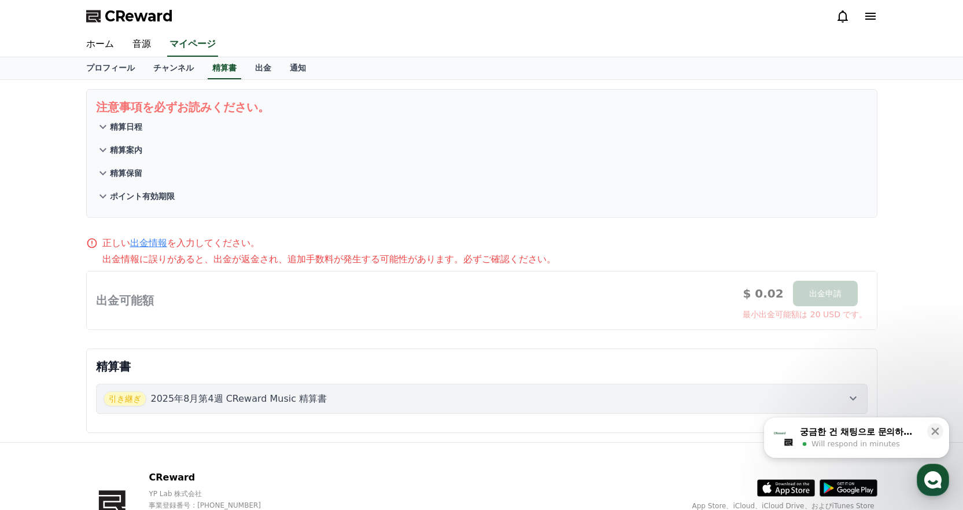
click at [139, 149] on p "精算案内" at bounding box center [126, 150] width 32 height 12
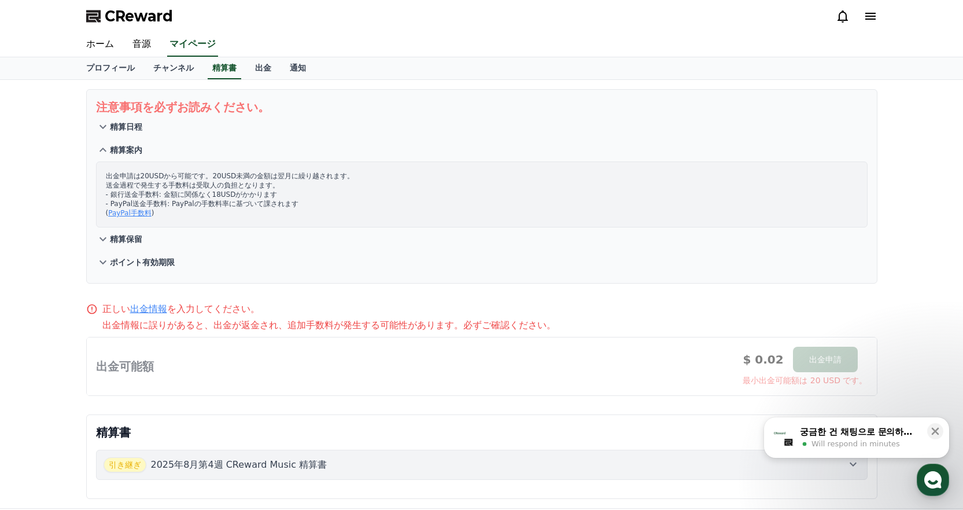
click at [138, 148] on p "精算案内" at bounding box center [126, 150] width 32 height 12
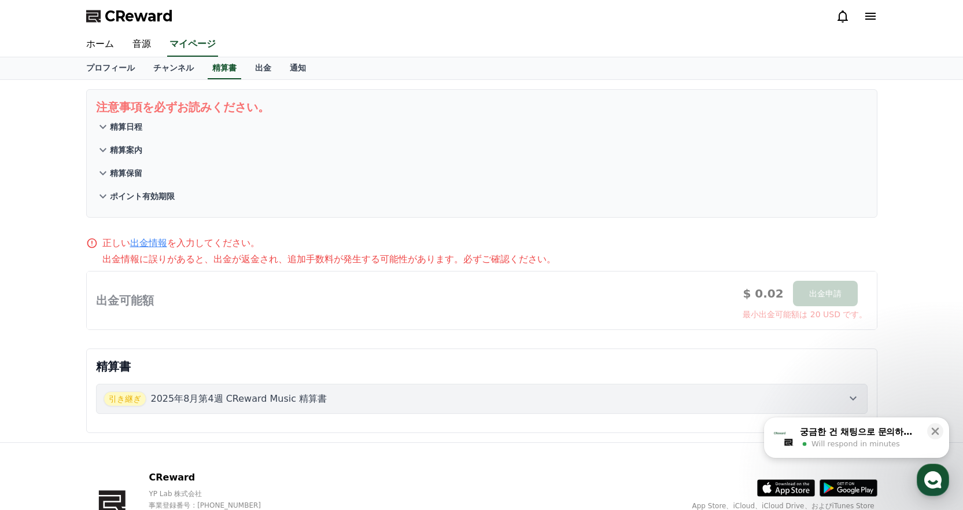
click at [135, 127] on p "精算日程" at bounding box center [126, 127] width 32 height 12
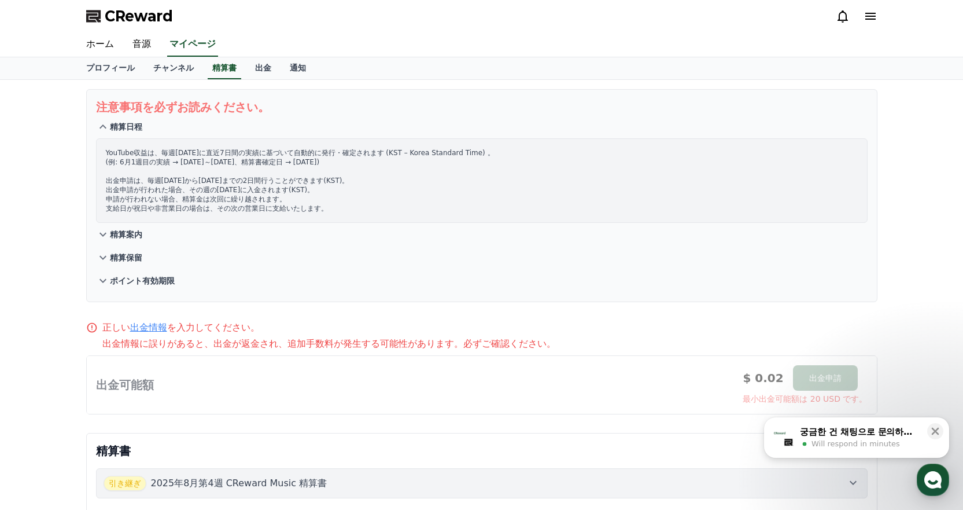
click at [135, 127] on p "精算日程" at bounding box center [126, 127] width 32 height 12
